Goal: Find specific fact: Find contact information

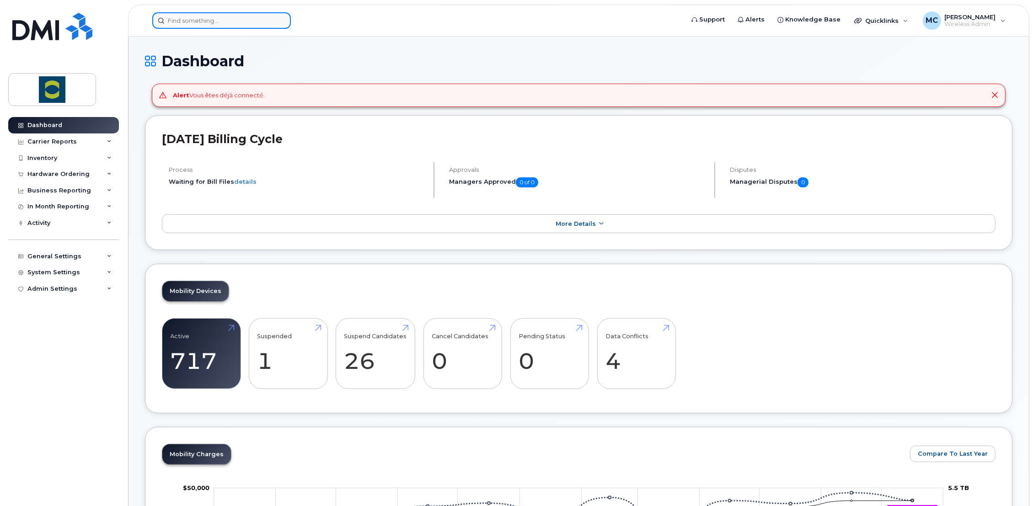
click at [199, 19] on input at bounding box center [221, 20] width 139 height 16
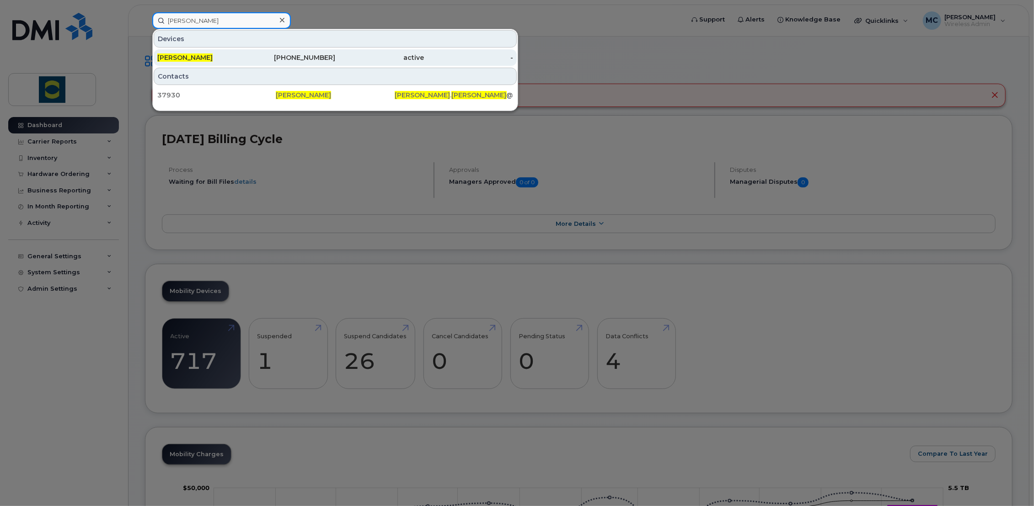
type input "[PERSON_NAME]"
click at [359, 59] on div "active" at bounding box center [379, 57] width 89 height 9
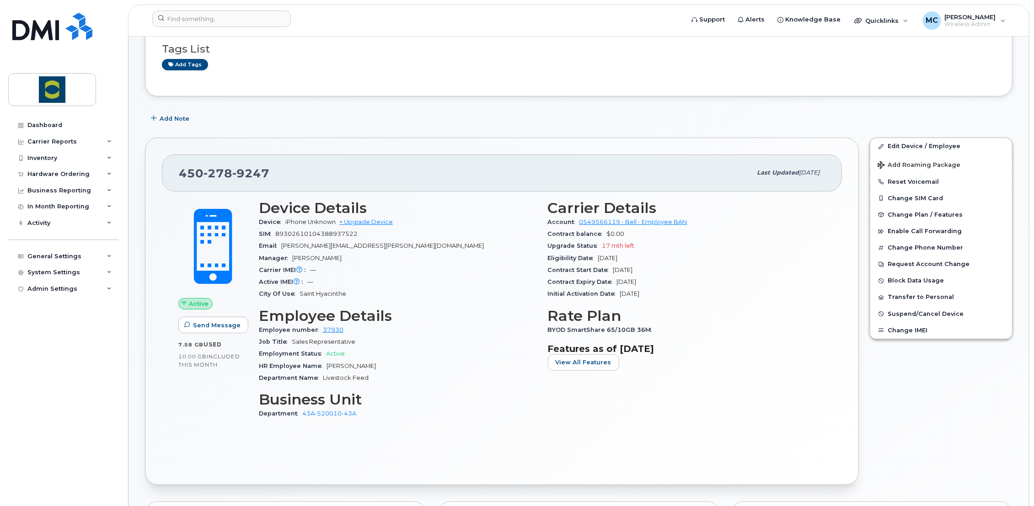
scroll to position [102, 0]
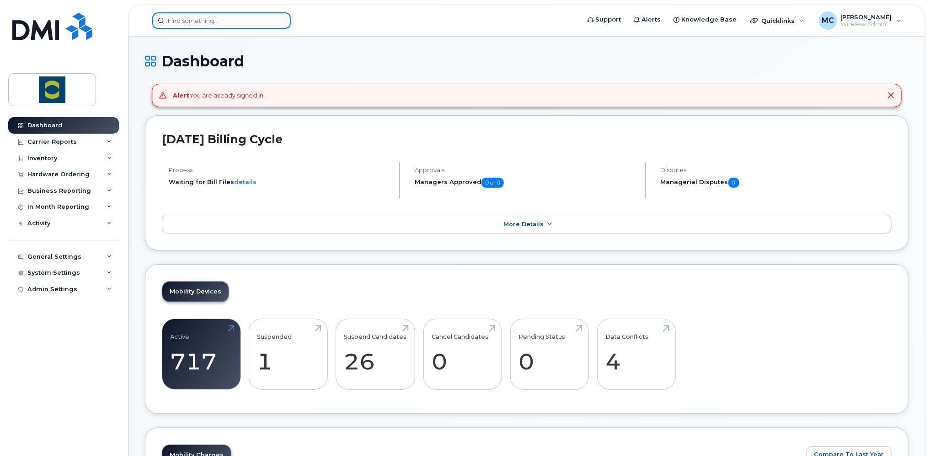
click at [233, 16] on input at bounding box center [221, 20] width 139 height 16
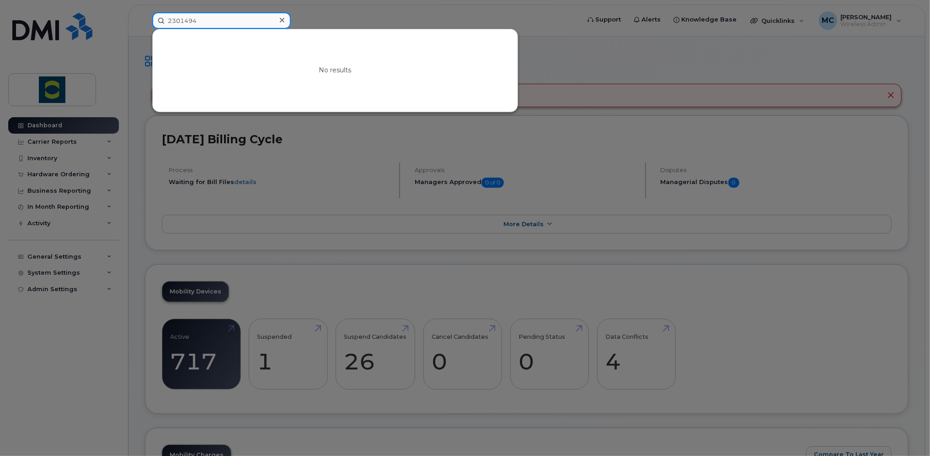
click at [167, 20] on input "2301494" at bounding box center [221, 20] width 139 height 16
drag, startPoint x: 234, startPoint y: 20, endPoint x: 0, endPoint y: 40, distance: 235.0
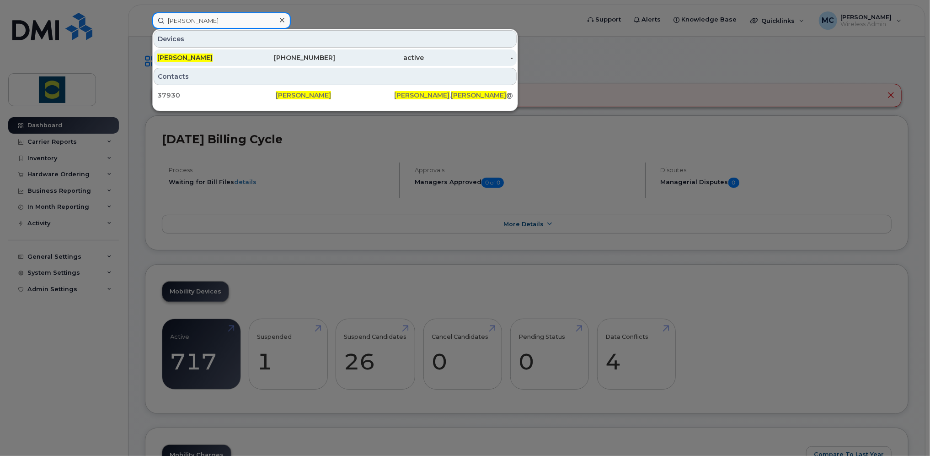
type input "[PERSON_NAME]"
click at [315, 54] on div "[PHONE_NUMBER]" at bounding box center [291, 57] width 89 height 9
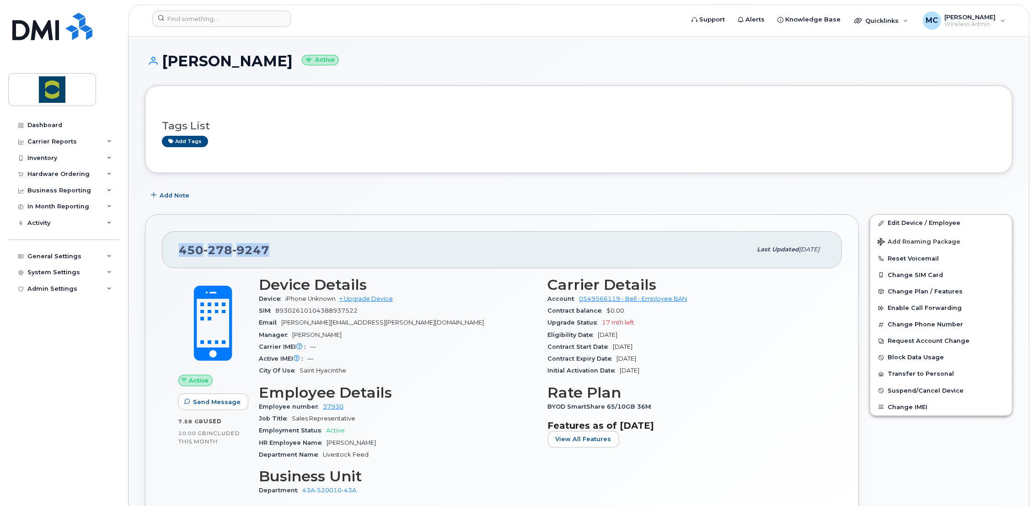
drag, startPoint x: 273, startPoint y: 248, endPoint x: 163, endPoint y: 246, distance: 110.3
click at [163, 246] on div "450 278 9247 Last updated Jun 17, 2024" at bounding box center [502, 249] width 680 height 37
drag, startPoint x: 163, startPoint y: 246, endPoint x: 243, endPoint y: 252, distance: 80.7
copy span "450 278 9247"
